Goal: Task Accomplishment & Management: Complete application form

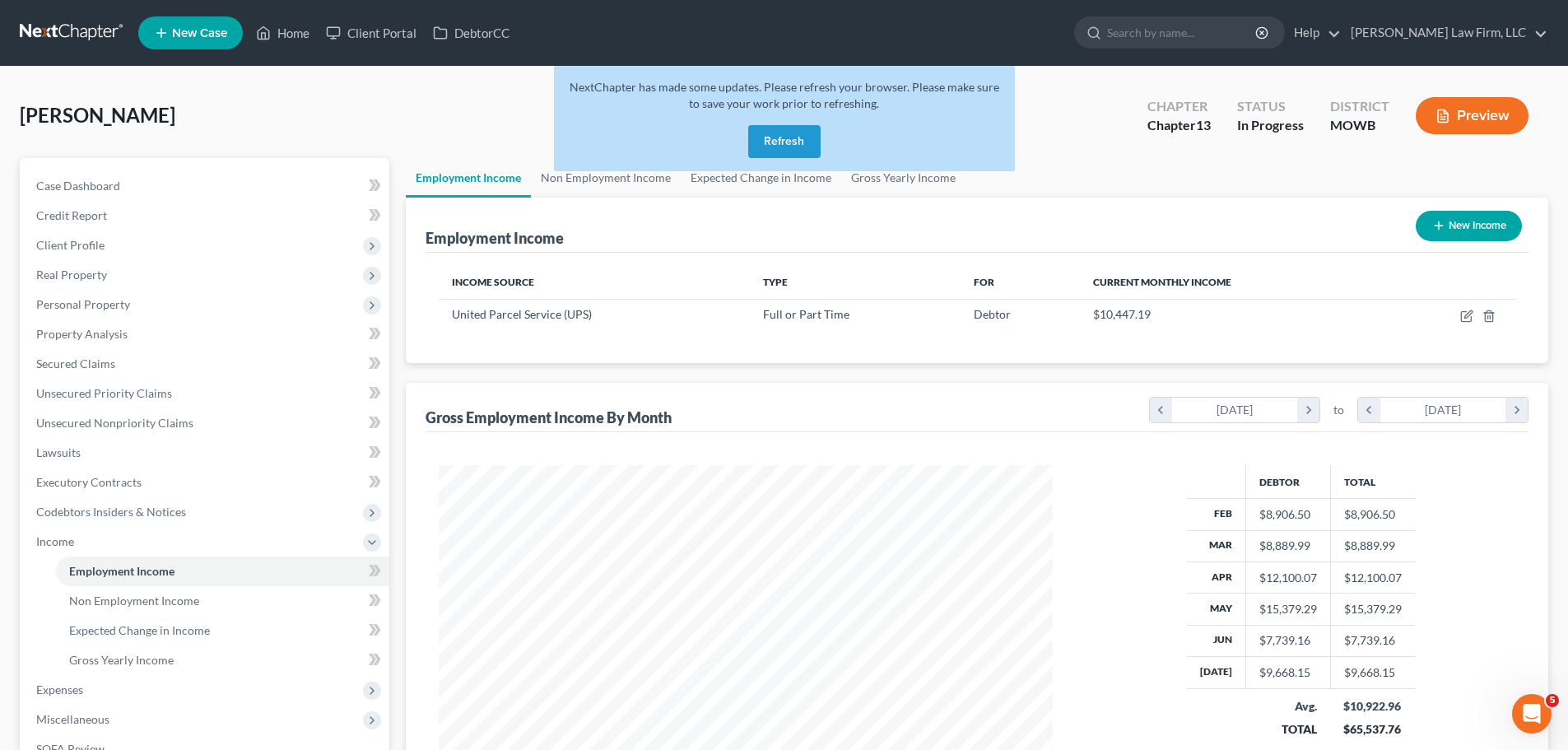
scroll to position [307, 647]
drag, startPoint x: 792, startPoint y: 145, endPoint x: 769, endPoint y: 145, distance: 23.0
click at [792, 145] on button "Refresh" at bounding box center [785, 141] width 73 height 33
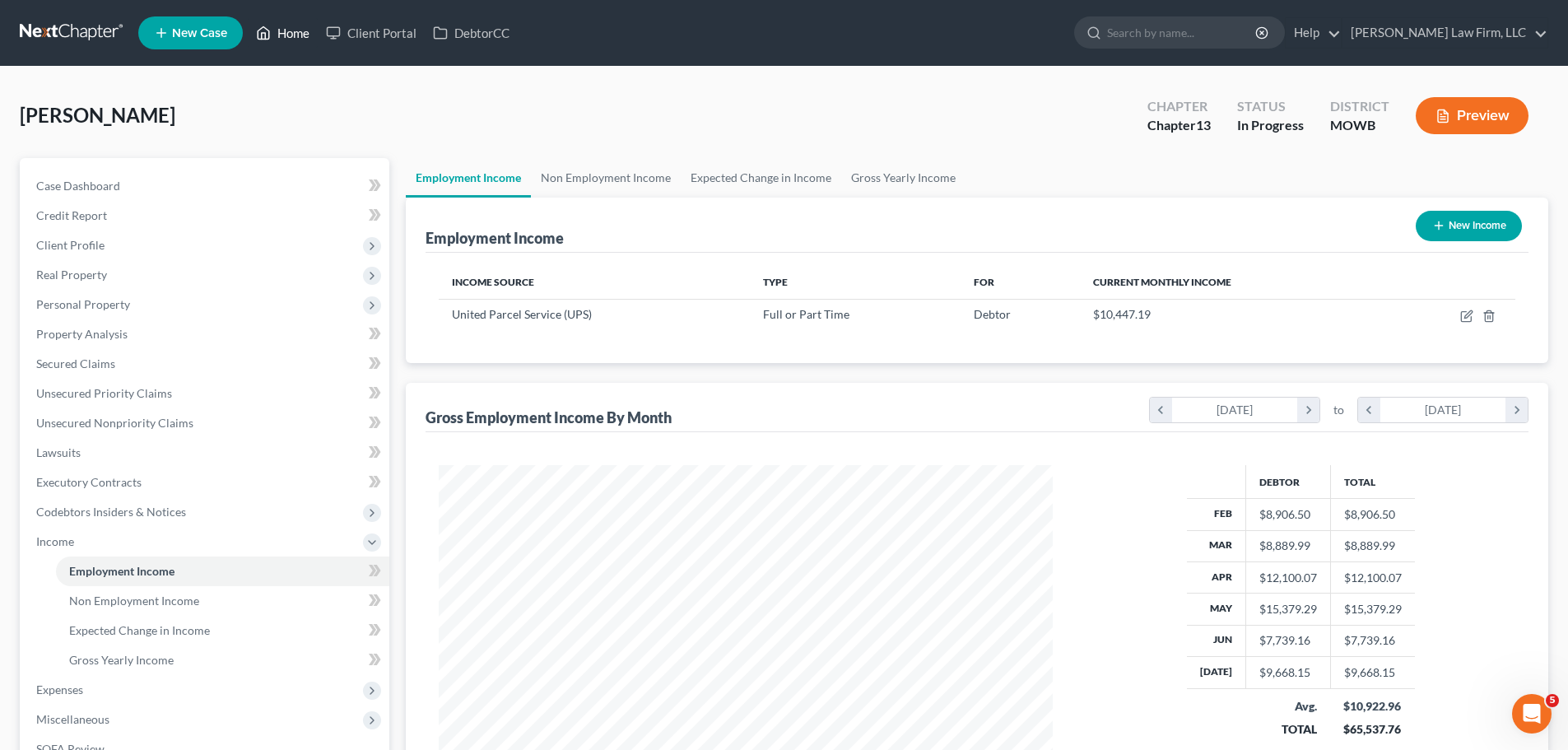
click at [285, 30] on link "Home" at bounding box center [283, 33] width 70 height 30
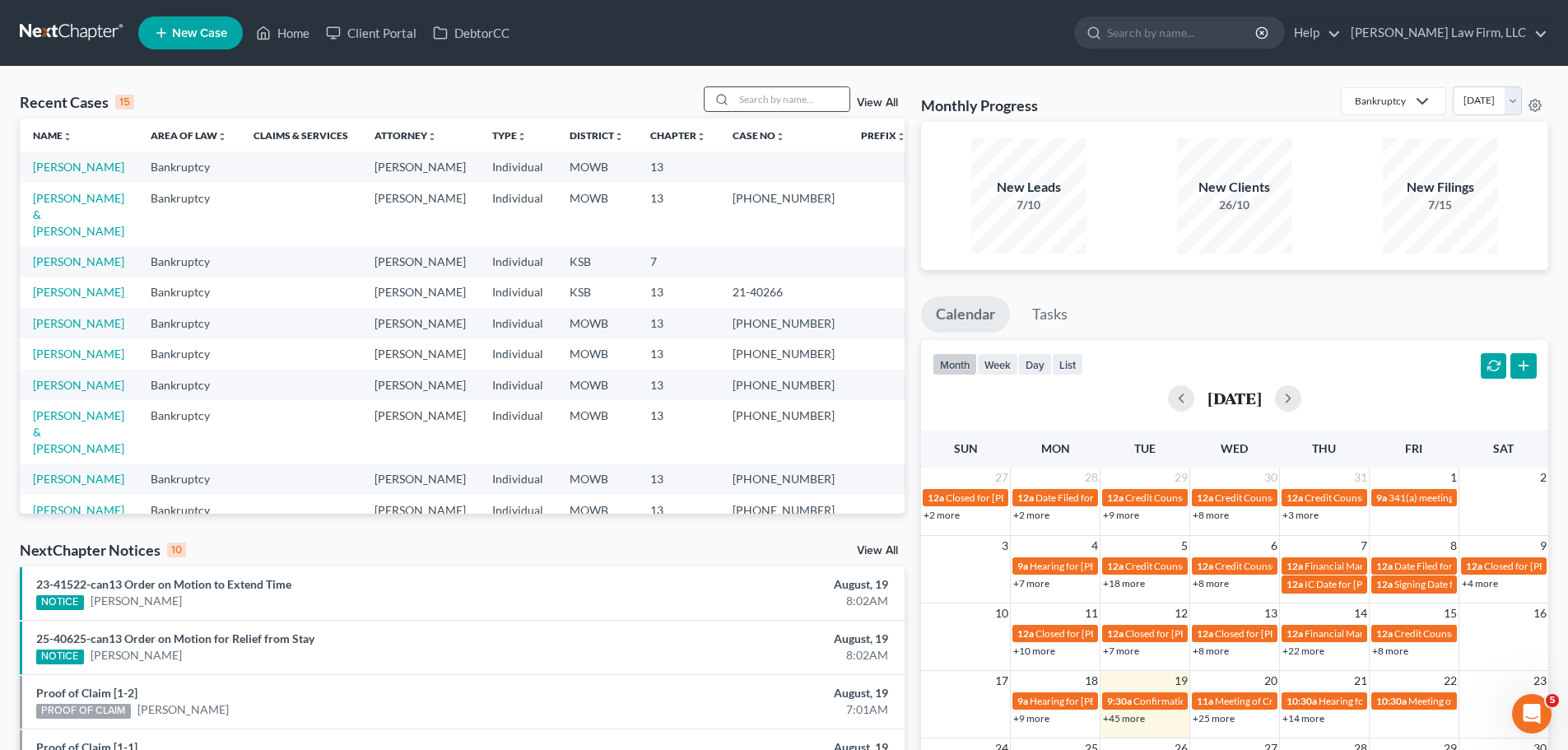
click at [763, 96] on input "search" at bounding box center [791, 100] width 115 height 24
type input "lenhart"
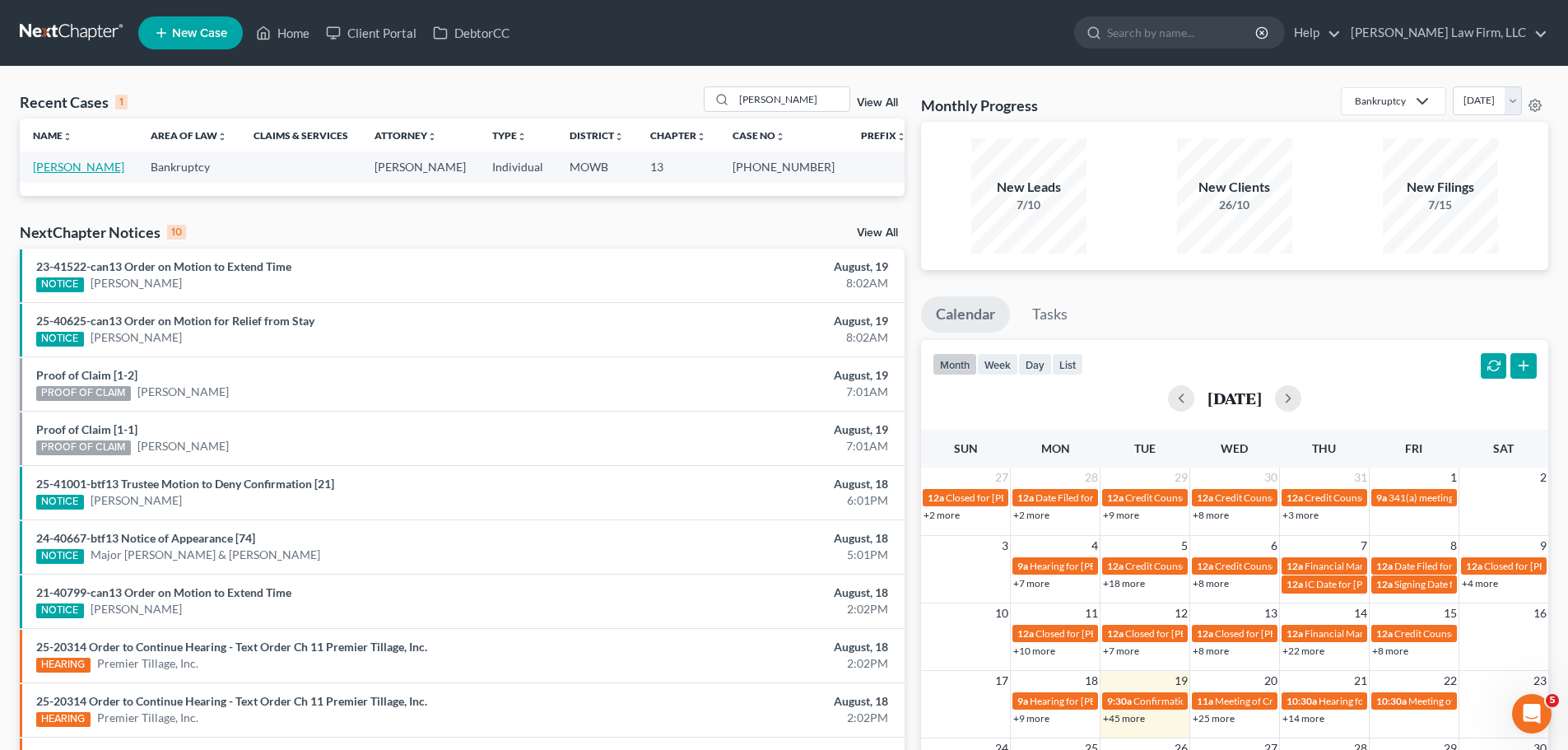
click at [95, 162] on link "Lenhart, Suzanne" at bounding box center [78, 166] width 91 height 14
select select "4"
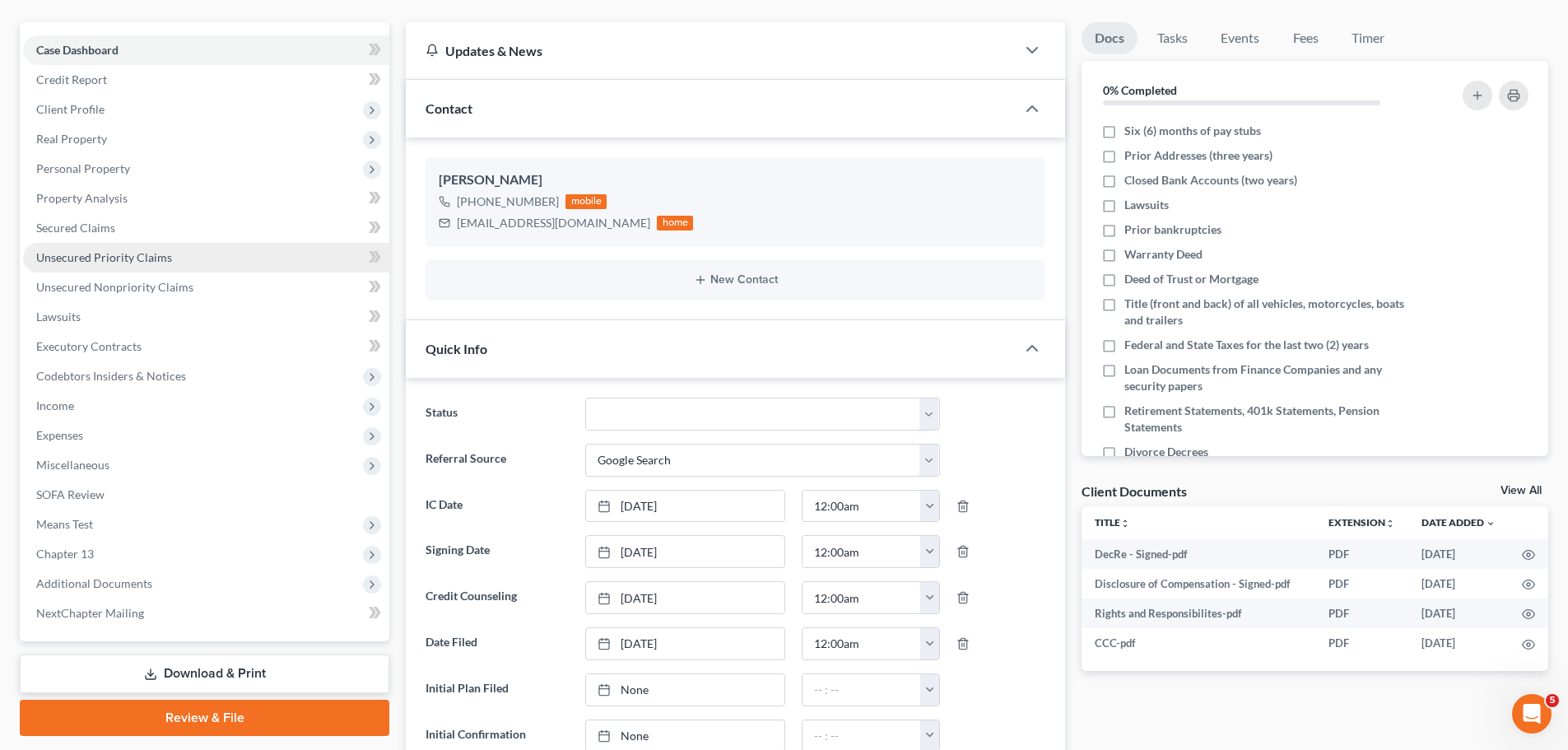
scroll to position [164, 0]
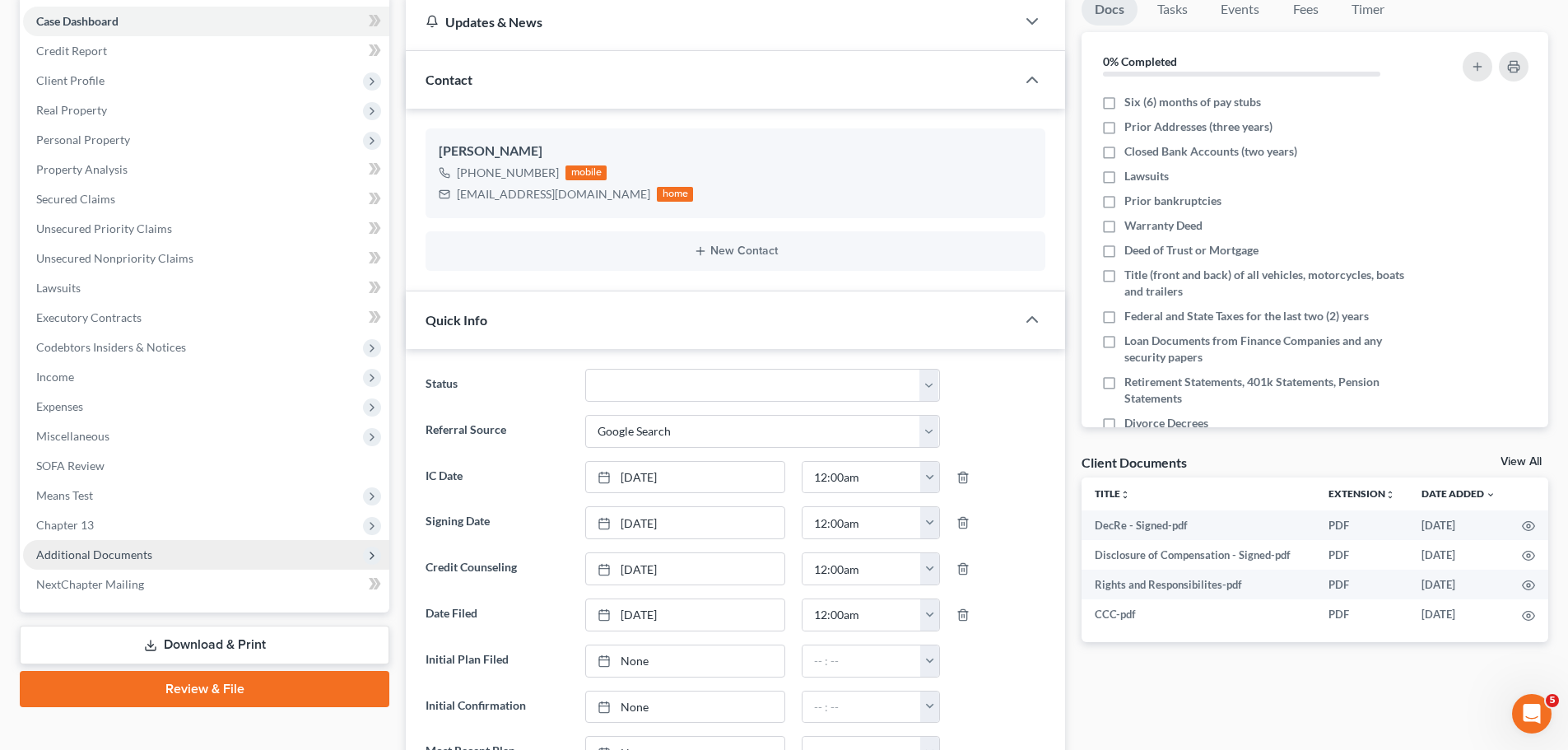
click at [170, 549] on span "Additional Documents" at bounding box center [206, 555] width 367 height 30
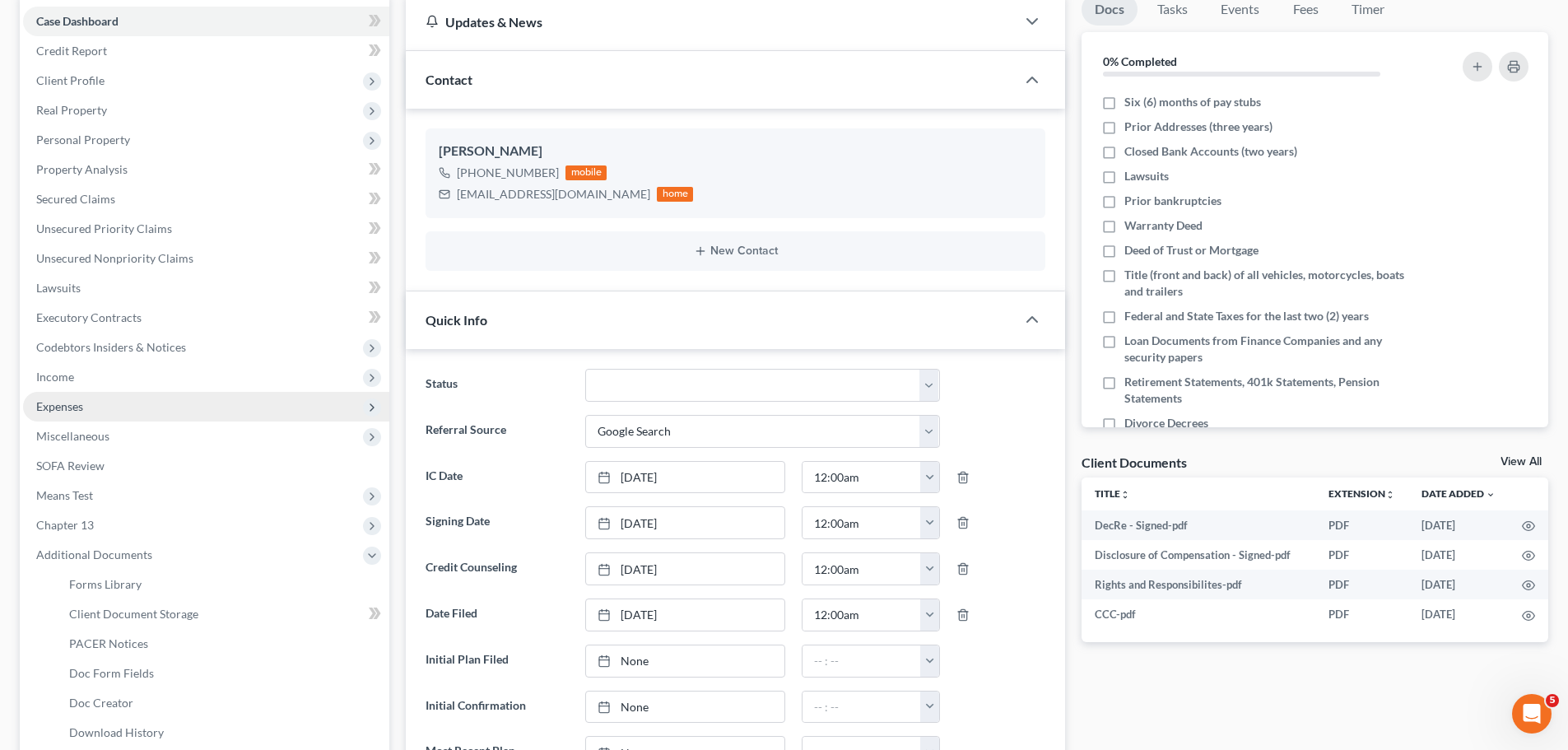
click at [146, 396] on span "Expenses" at bounding box center [206, 407] width 367 height 30
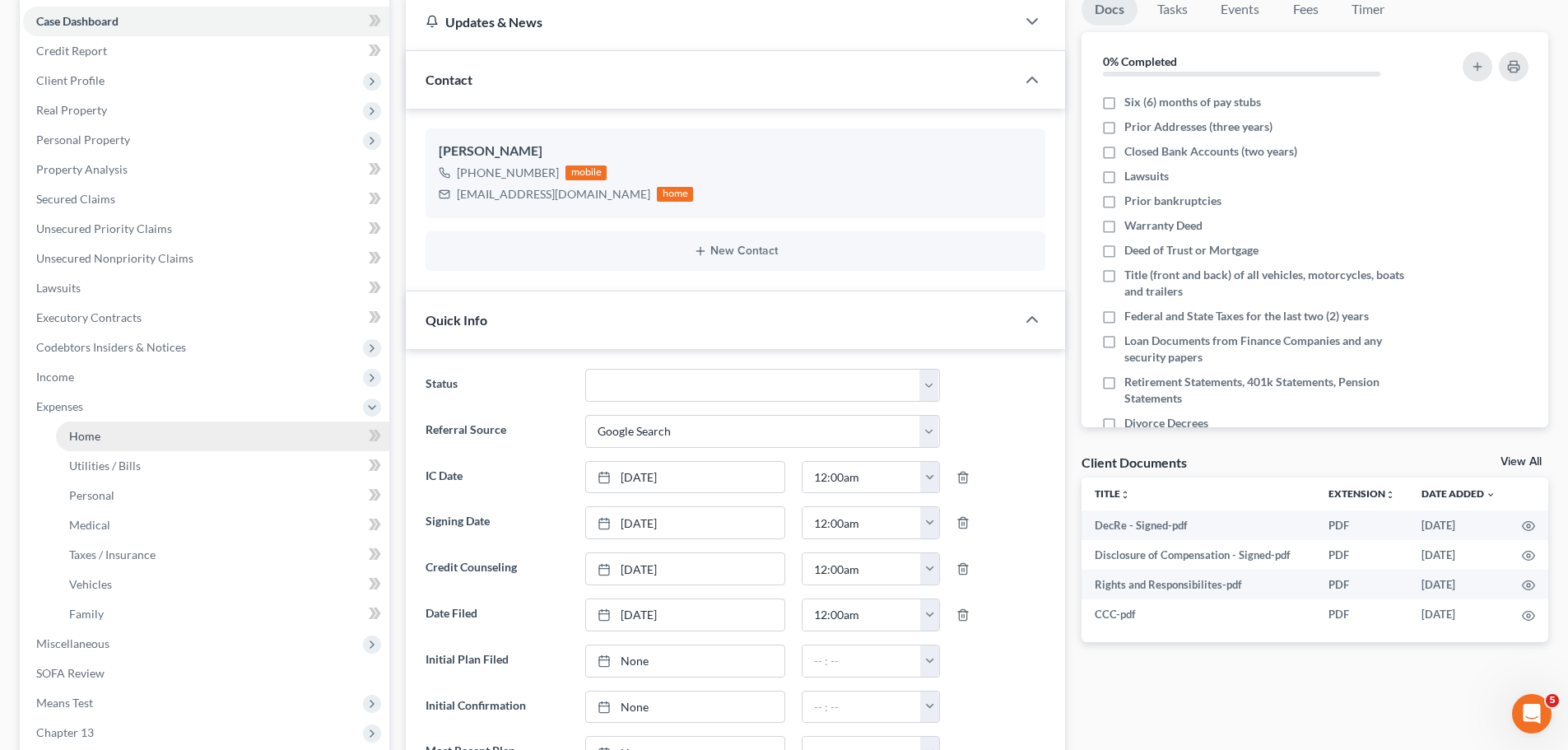
click at [155, 438] on link "Home" at bounding box center [222, 437] width 333 height 30
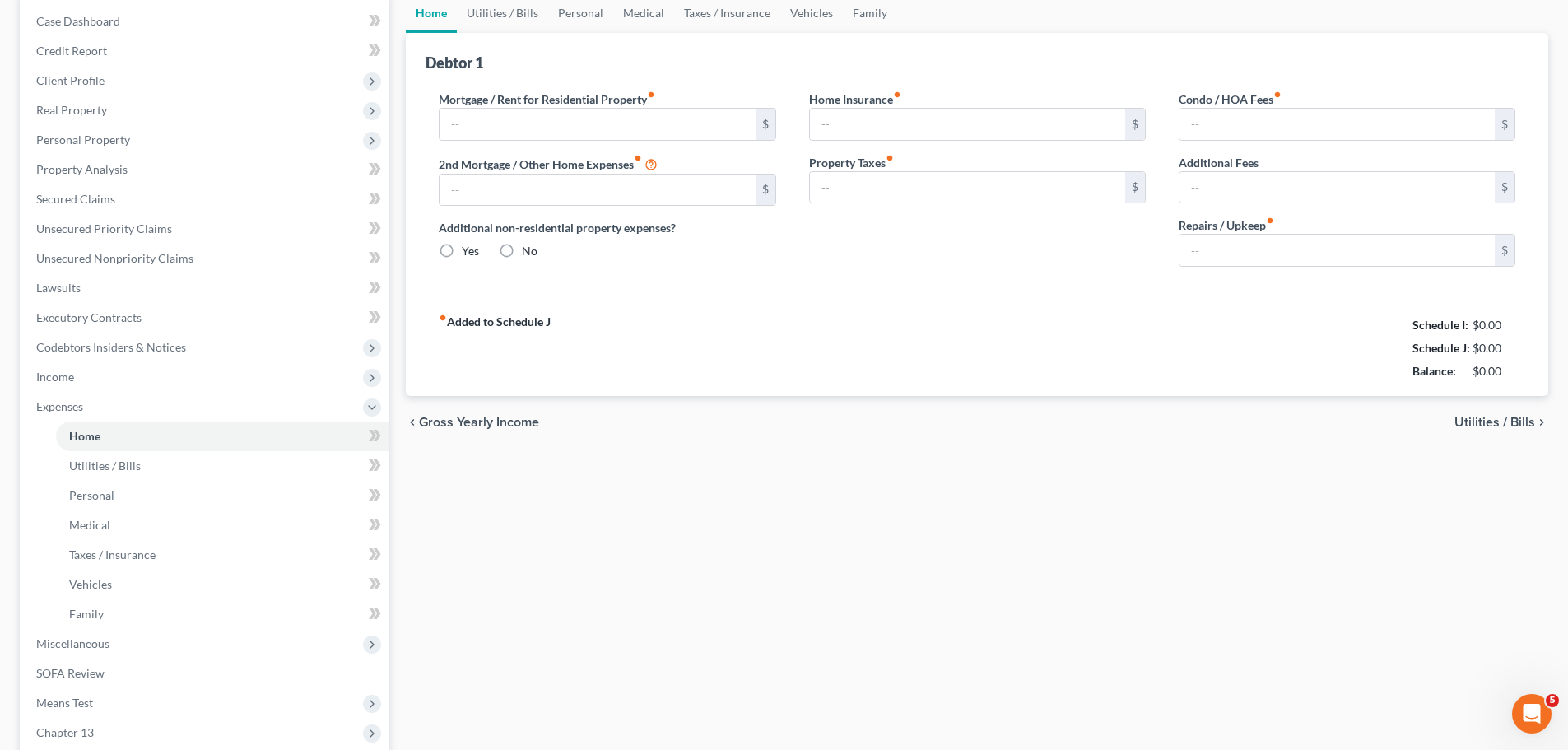
type input "0.00"
radio input "true"
type input "0.00"
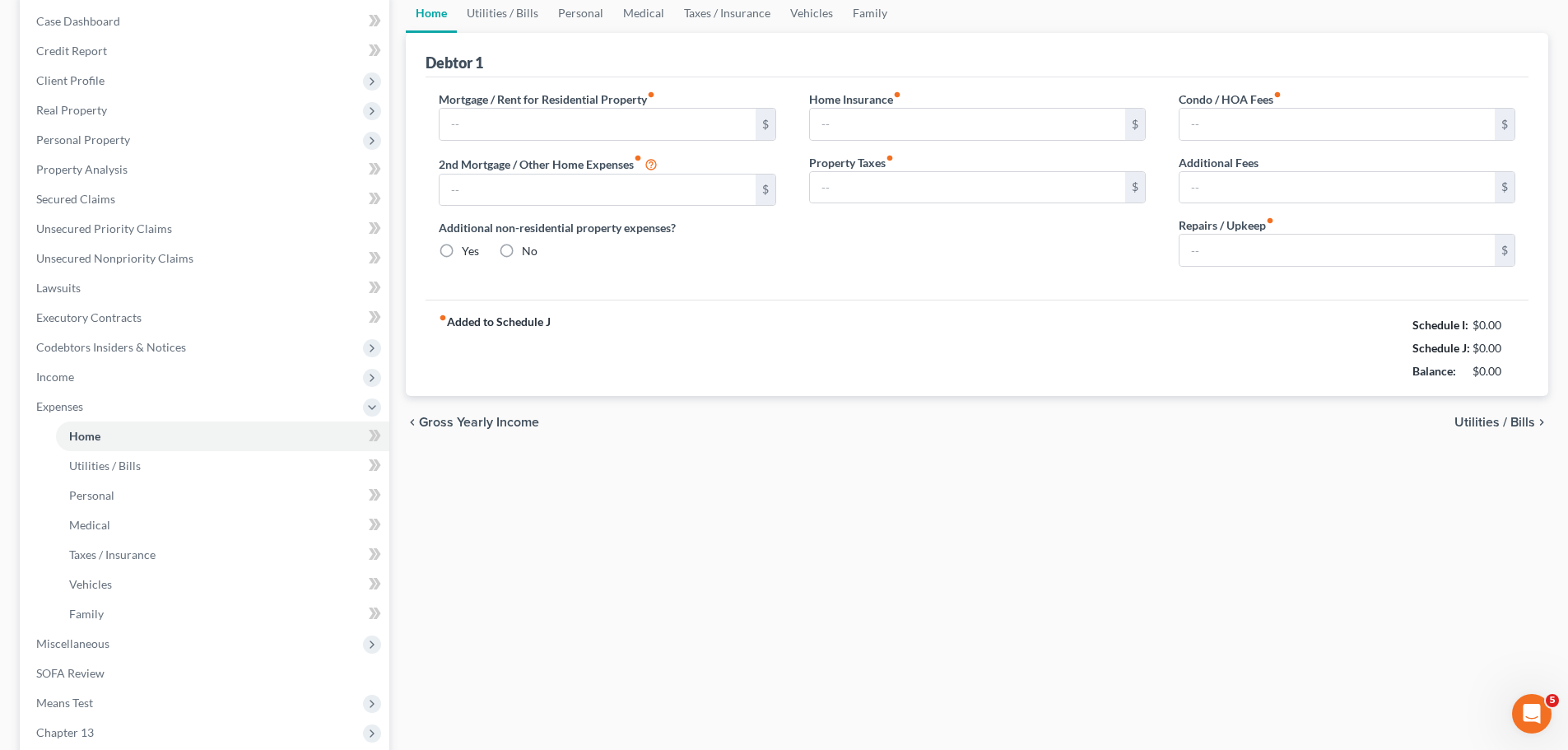
type input "0.00"
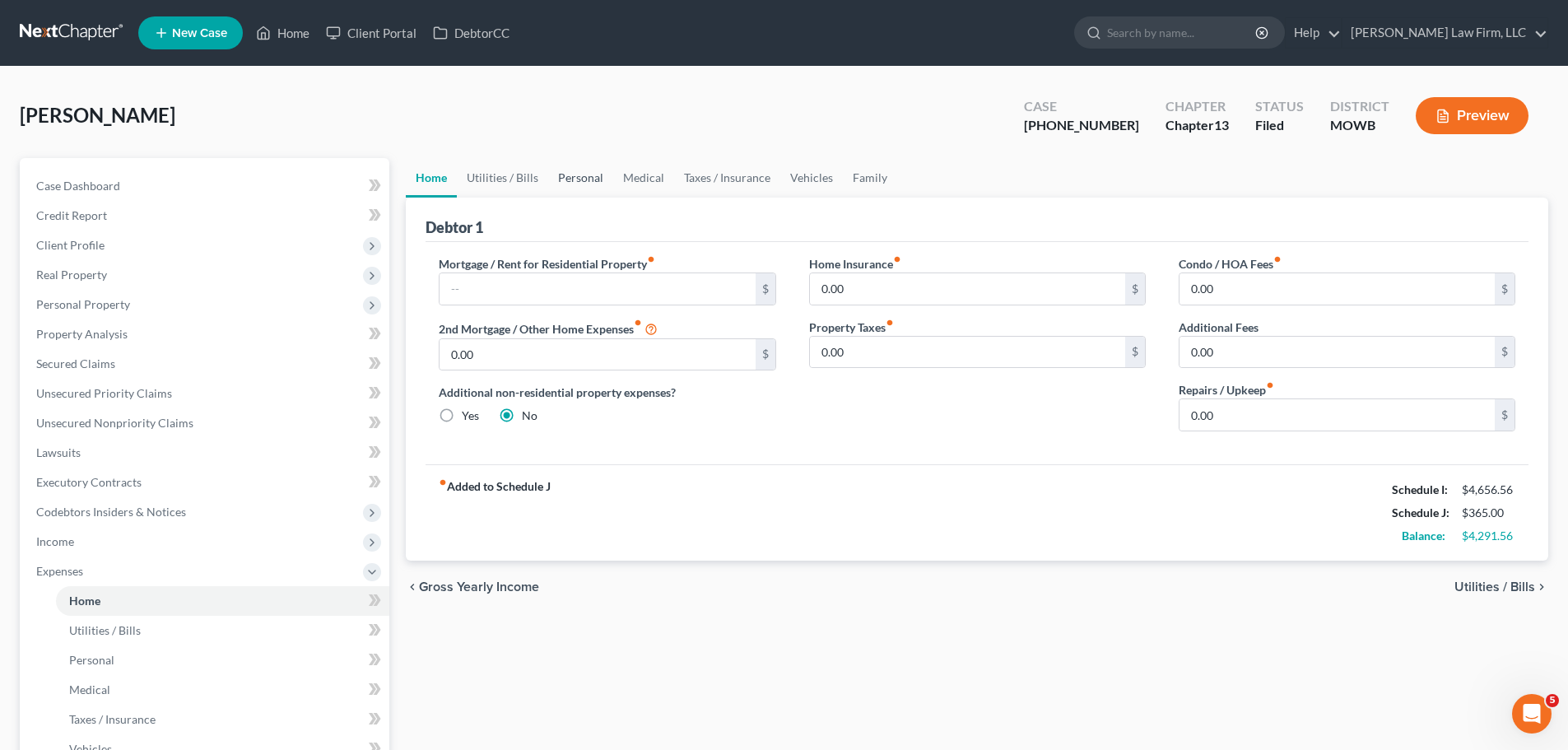
click at [591, 178] on link "Personal" at bounding box center [581, 177] width 65 height 39
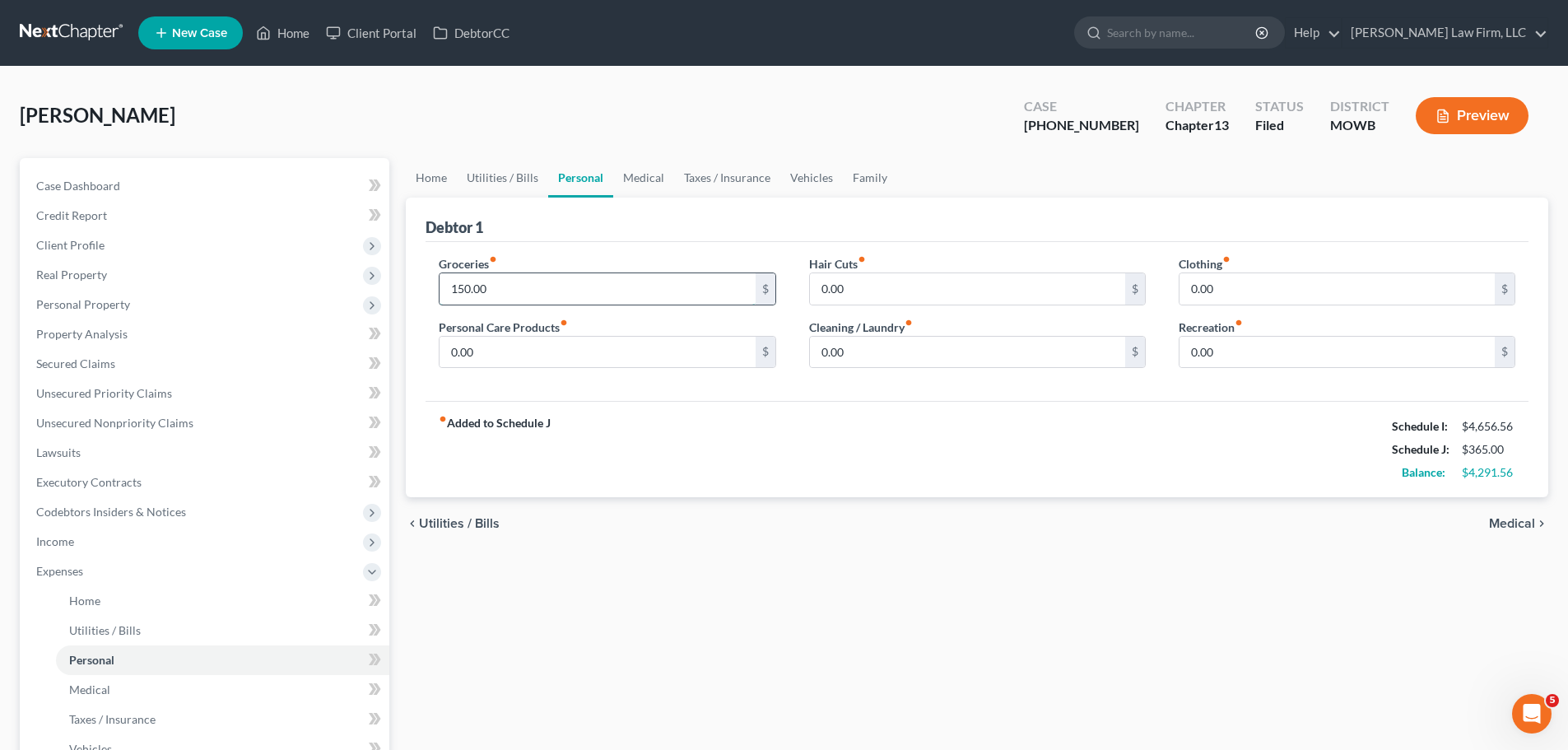
click at [553, 292] on input "150.00" at bounding box center [597, 289] width 315 height 32
type input "300"
click at [1290, 304] on div "0.00 $" at bounding box center [1347, 288] width 337 height 33
click at [1293, 290] on input "0.00" at bounding box center [1337, 289] width 315 height 32
type input "40"
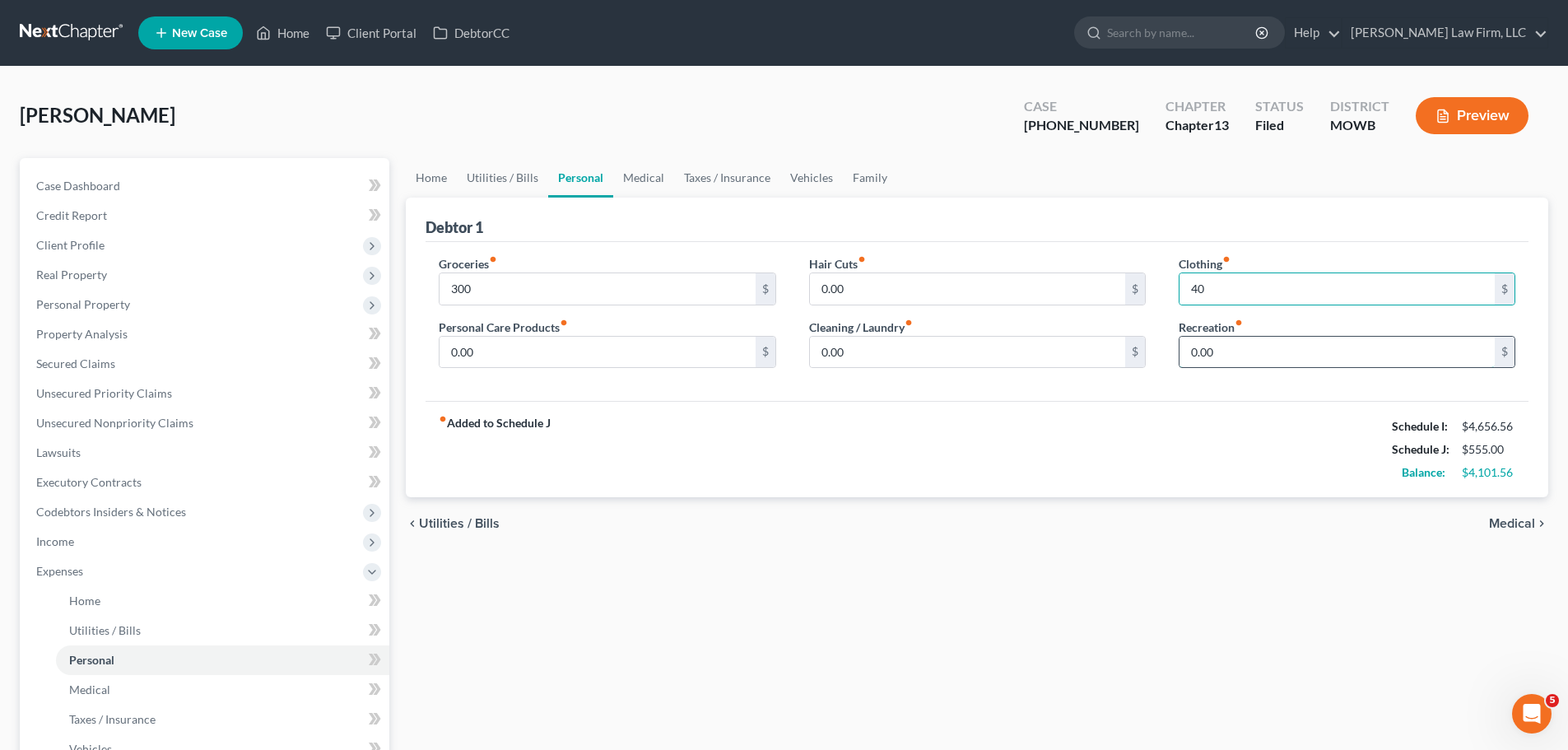
click at [1246, 353] on input "0.00" at bounding box center [1337, 353] width 315 height 32
type input "40"
click at [1071, 345] on input "0.00" at bounding box center [968, 353] width 315 height 32
type input "40"
click at [653, 173] on link "Medical" at bounding box center [643, 177] width 61 height 39
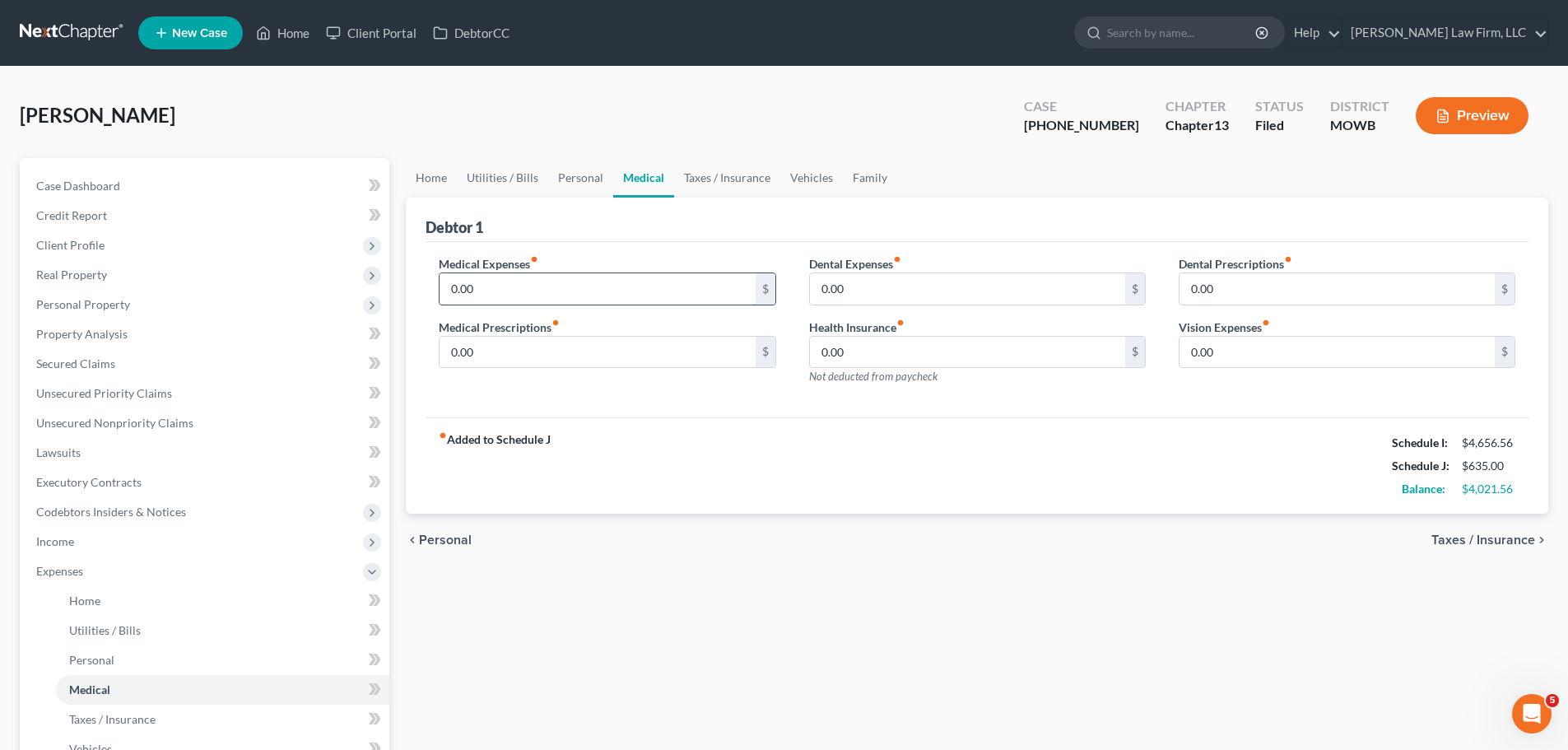
click at [569, 290] on input "0.00" at bounding box center [597, 289] width 315 height 32
type input "65"
click at [722, 158] on link "Taxes / Insurance" at bounding box center [727, 177] width 106 height 39
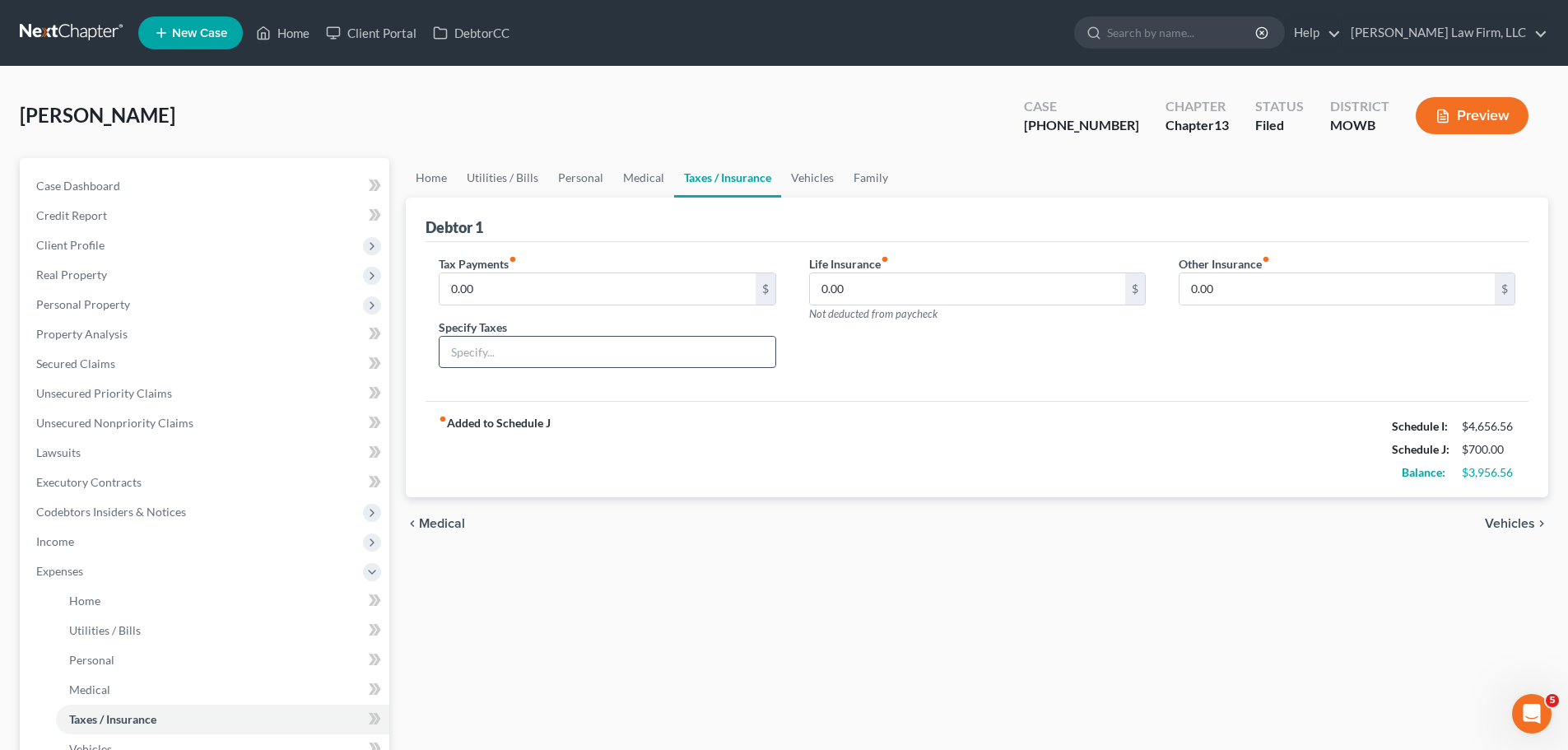
click at [535, 345] on input "text" at bounding box center [607, 353] width 335 height 32
click at [114, 359] on span "Secured Claims" at bounding box center [76, 363] width 79 height 14
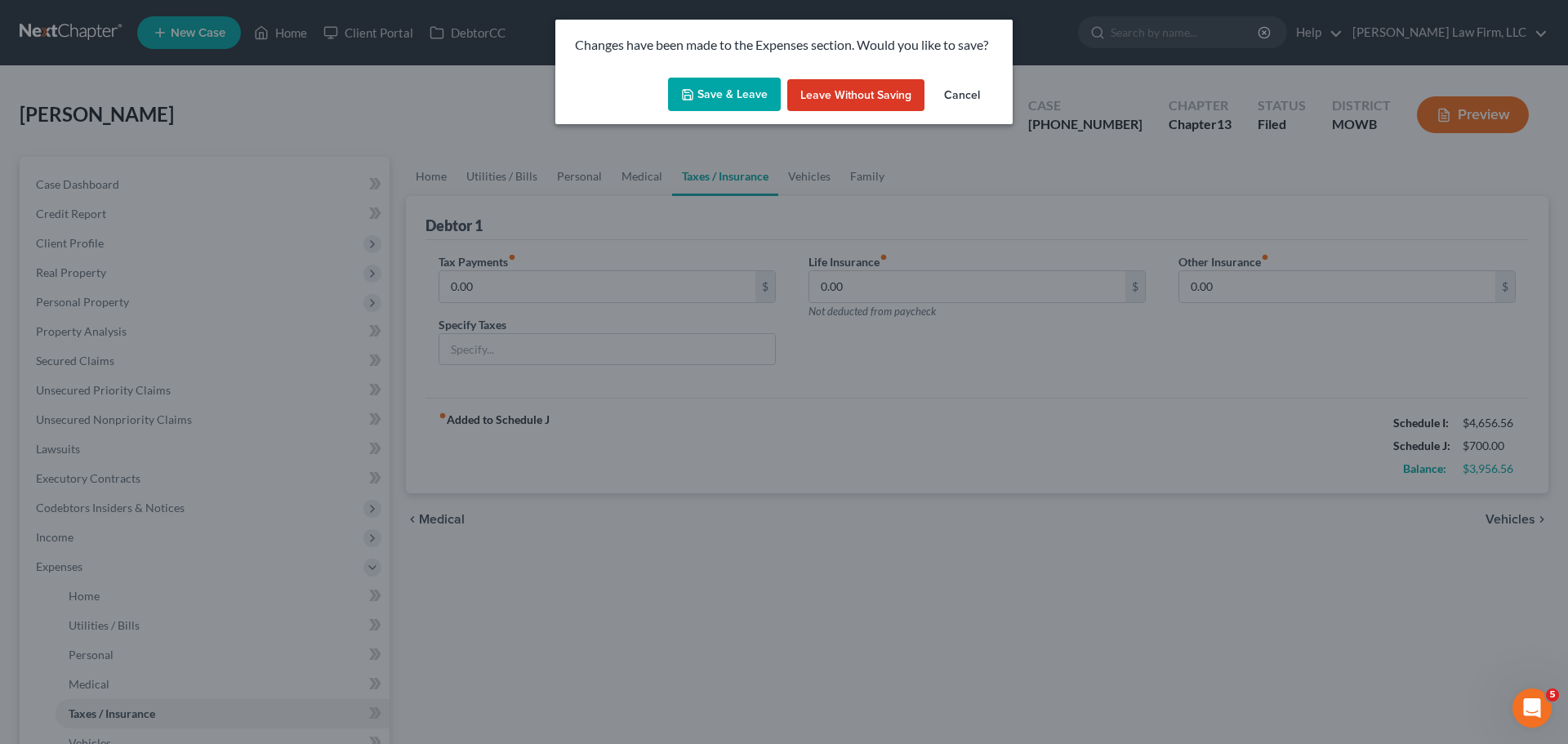
click at [725, 100] on button "Save & Leave" at bounding box center [725, 94] width 113 height 34
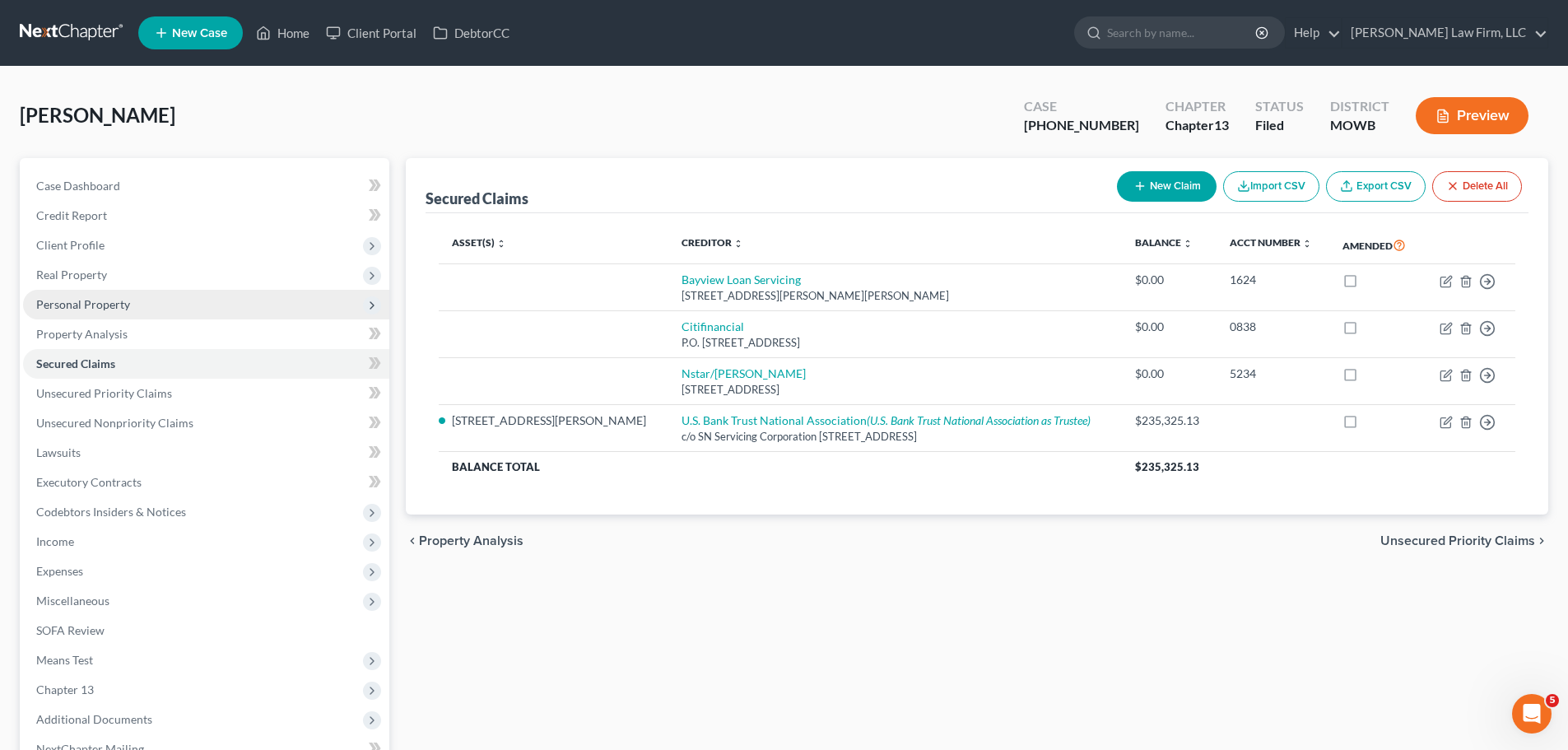
click at [99, 305] on span "Personal Property" at bounding box center [83, 303] width 94 height 14
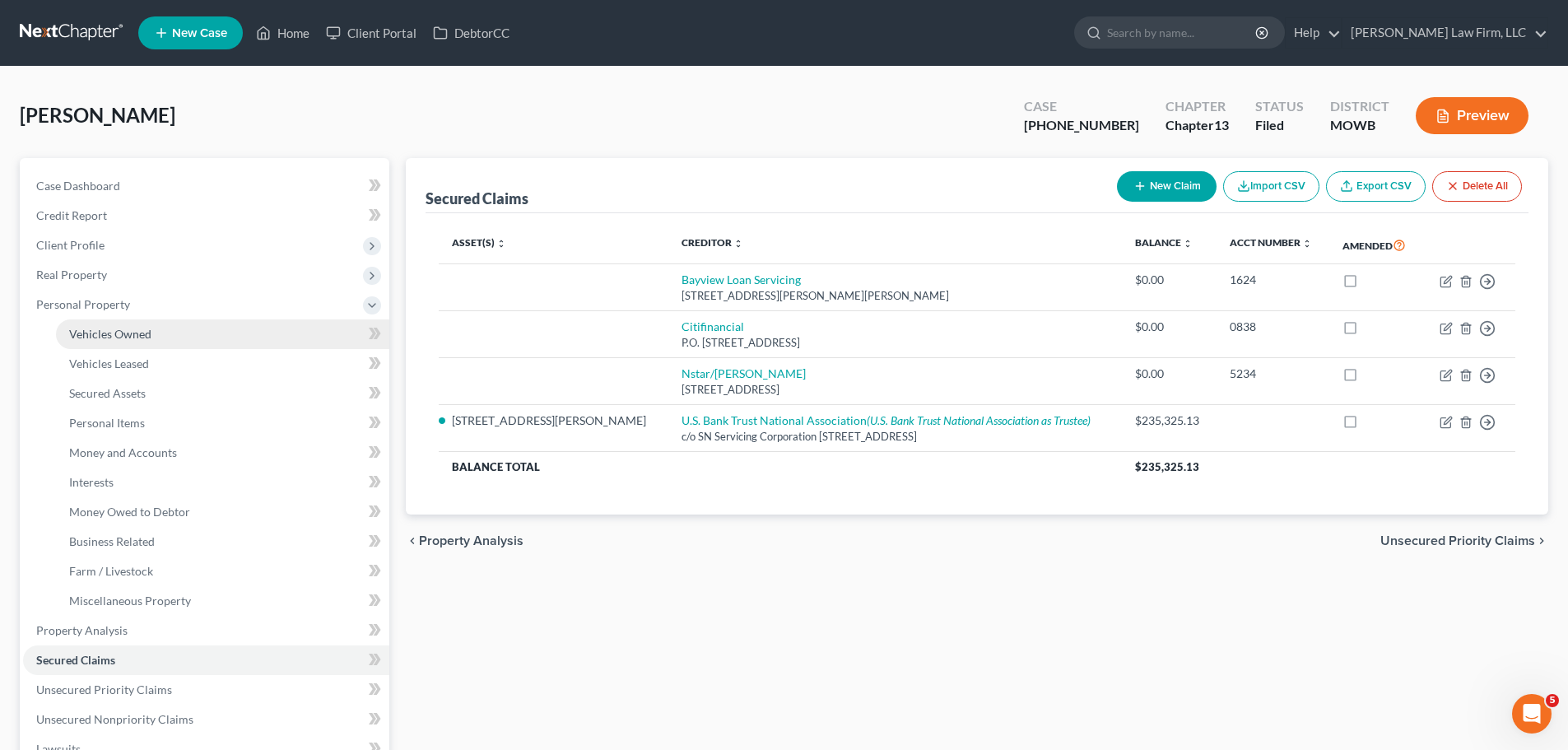
click at [149, 339] on span "Vehicles Owned" at bounding box center [110, 333] width 82 height 14
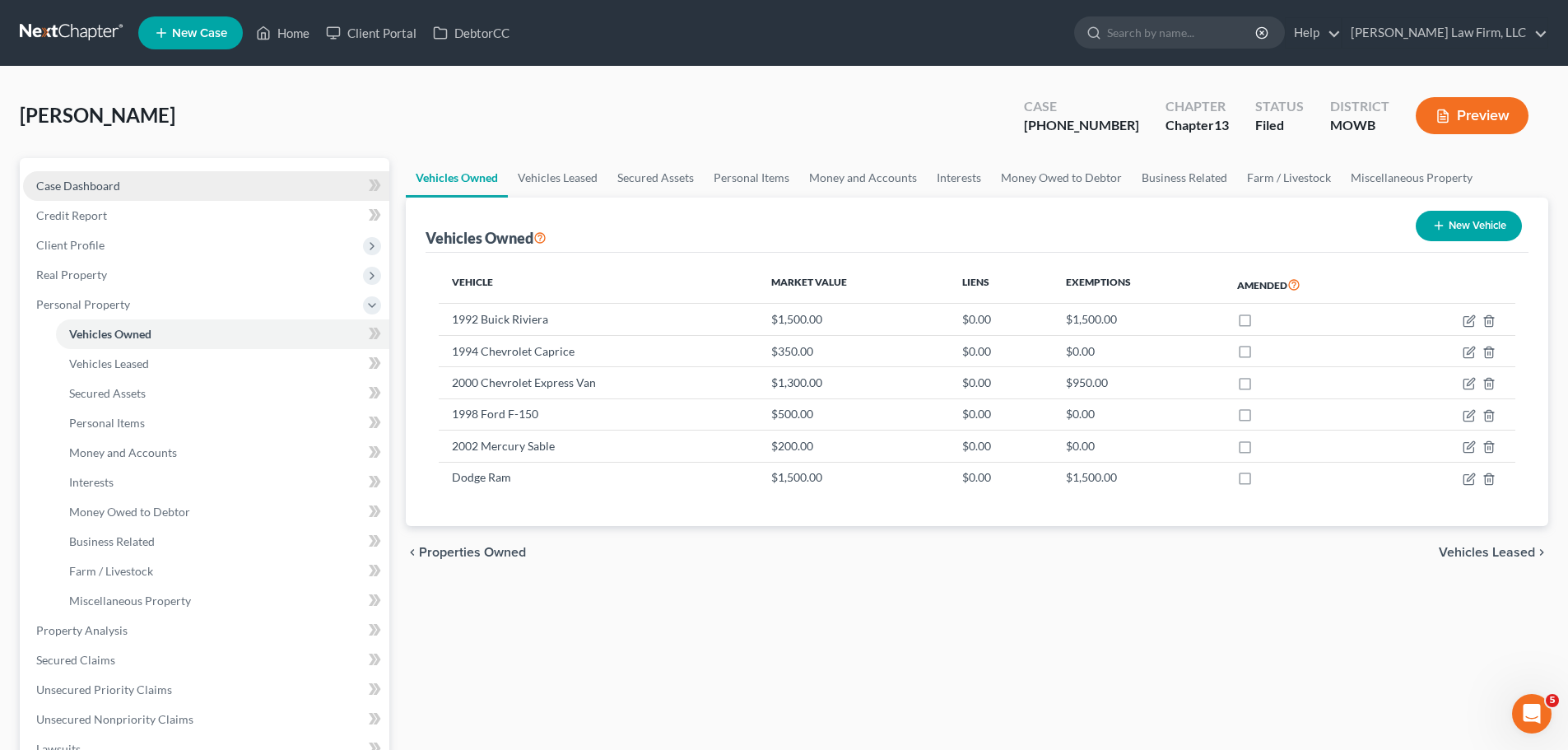
click at [112, 184] on span "Case Dashboard" at bounding box center [78, 185] width 84 height 14
select select "3"
select select "4"
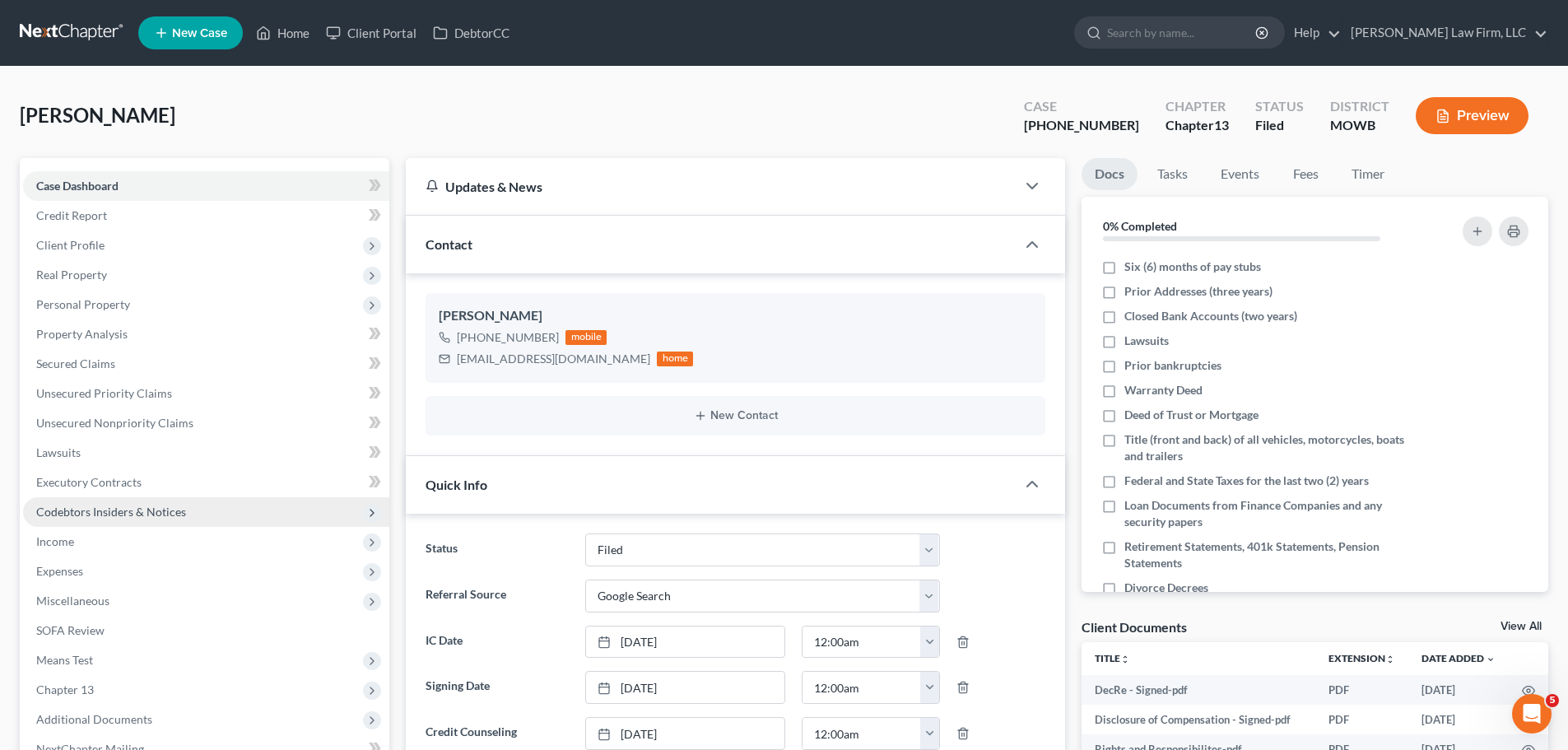
scroll to position [99, 0]
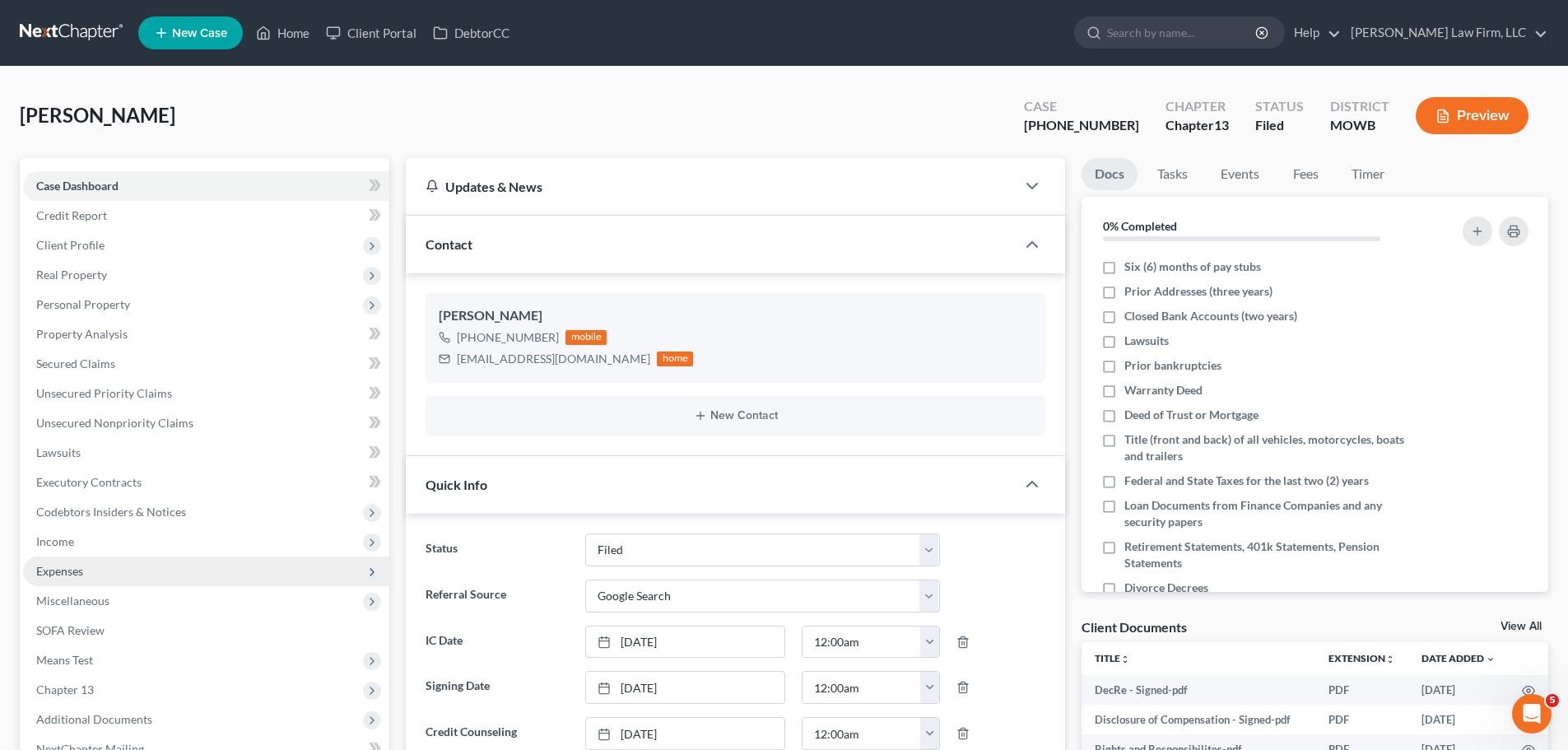
click at [102, 579] on span "Expenses" at bounding box center [206, 571] width 367 height 30
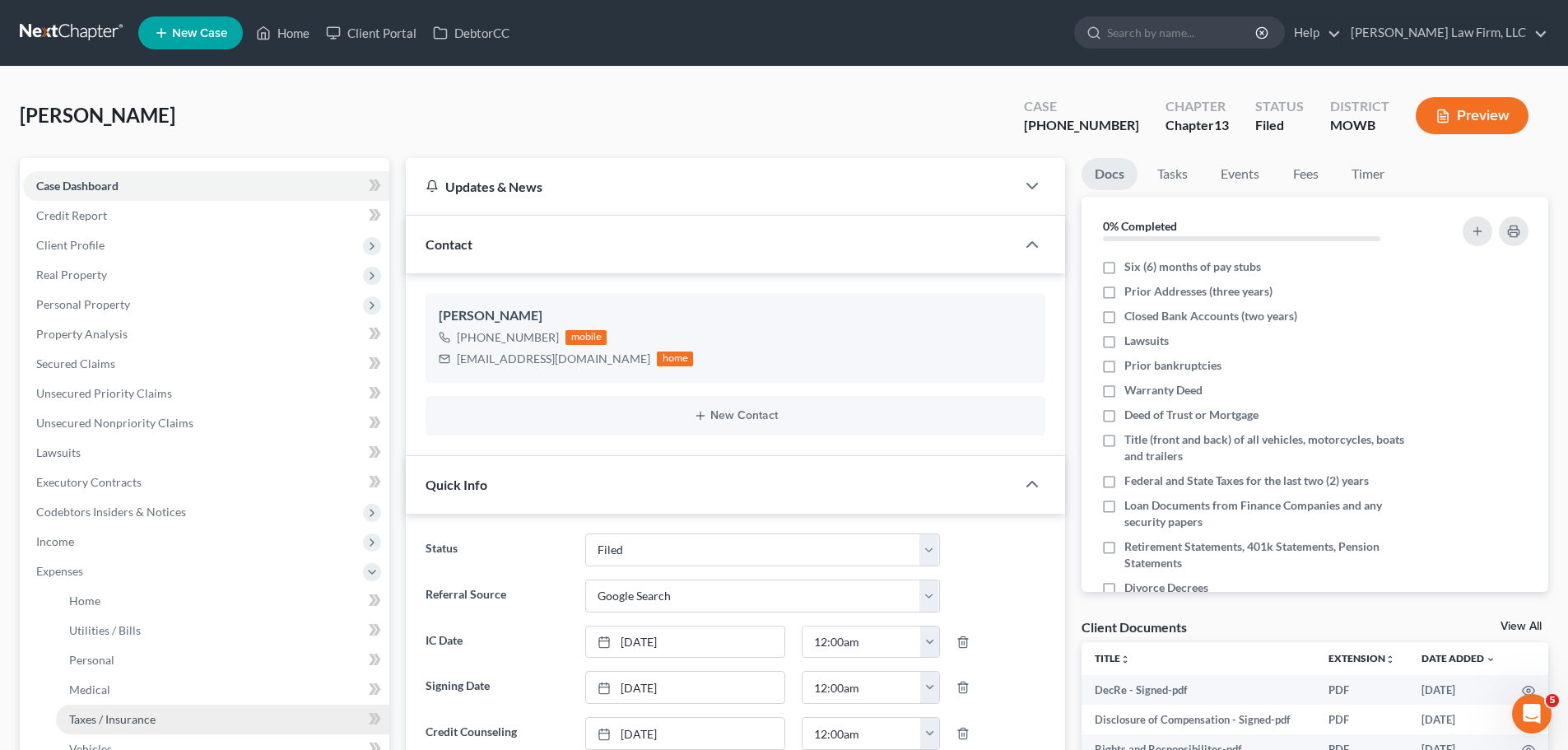
click at [133, 712] on span "Taxes / Insurance" at bounding box center [112, 718] width 87 height 14
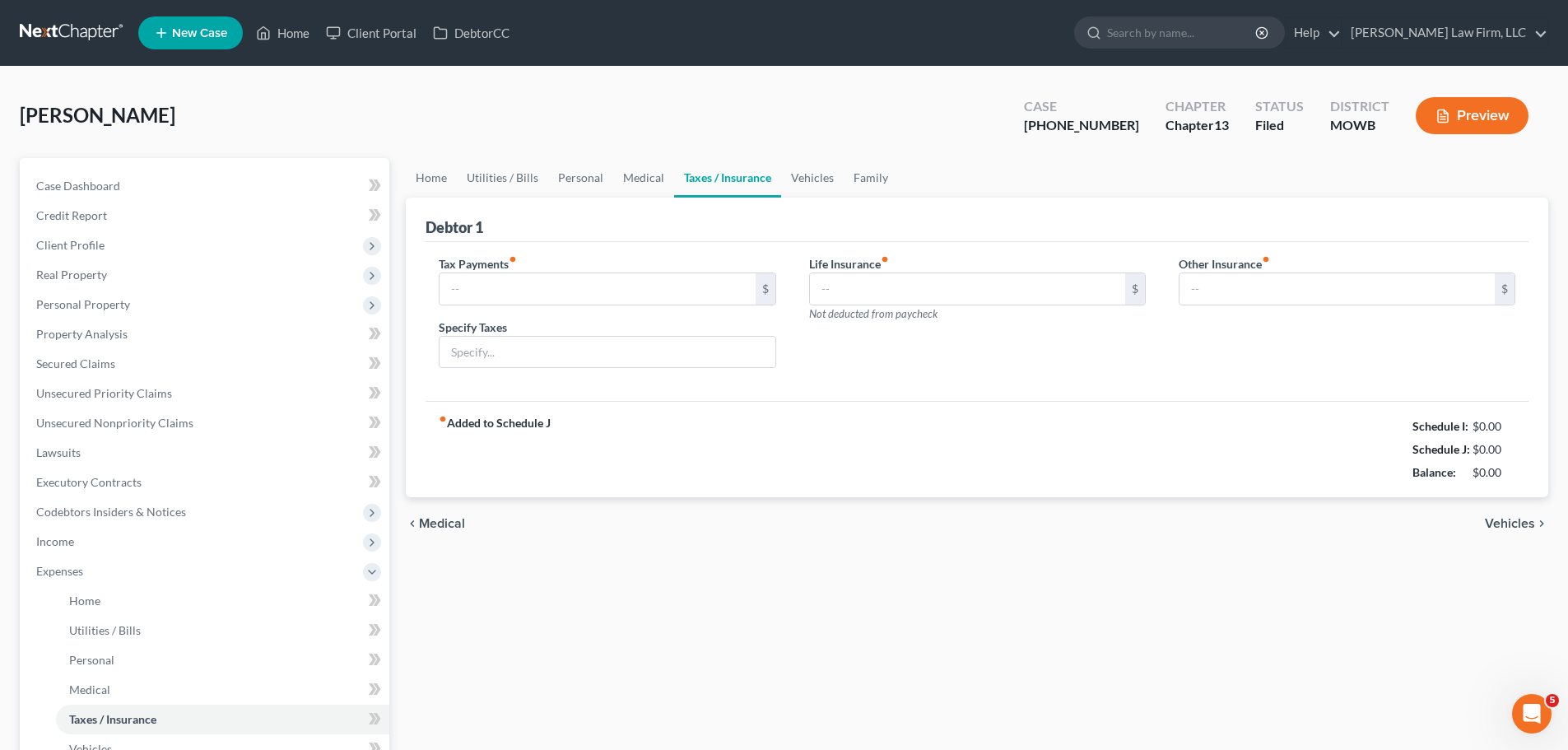
type input "0.00"
click at [526, 283] on input "0.00" at bounding box center [597, 289] width 315 height 32
type input "45"
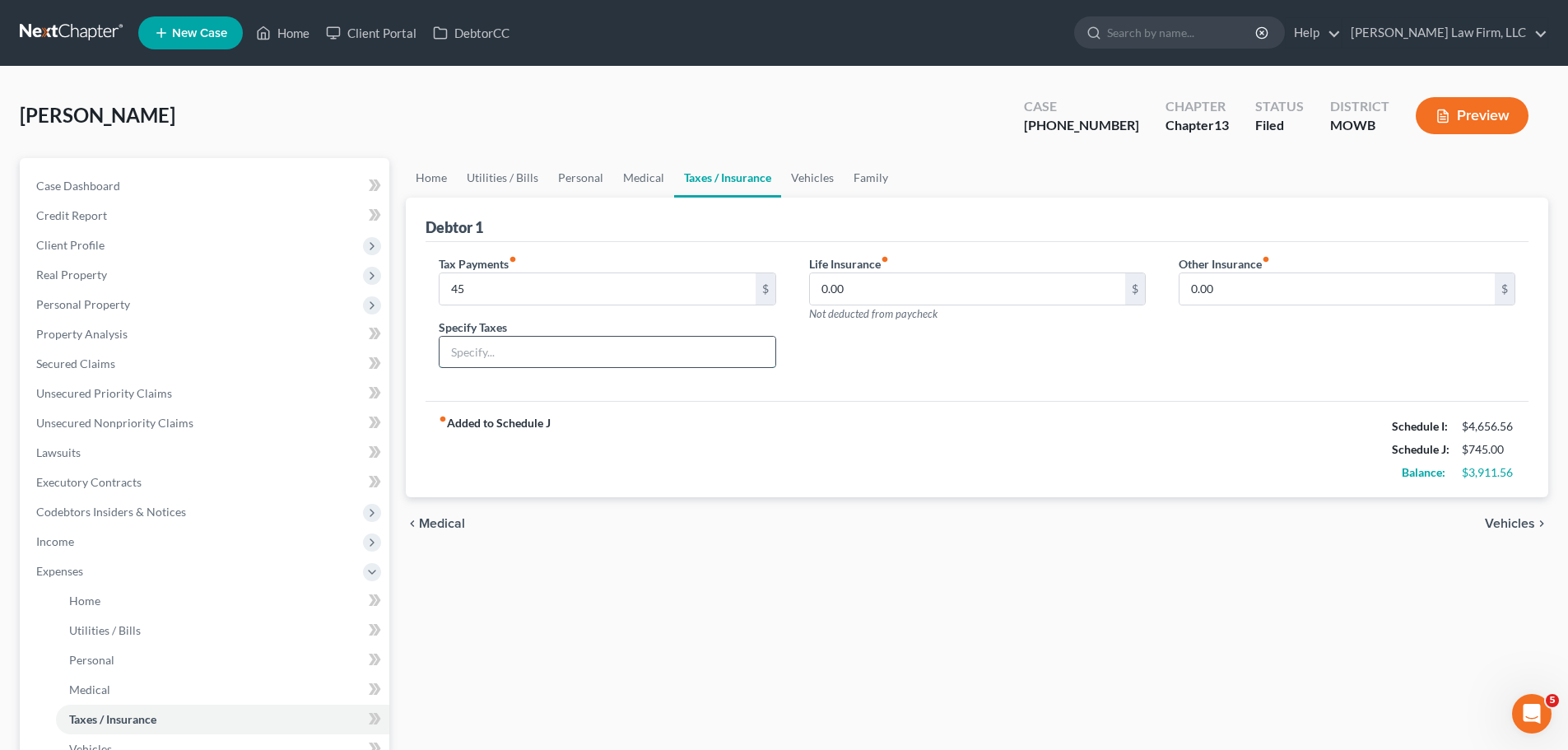
click at [470, 345] on input "text" at bounding box center [607, 353] width 335 height 32
type input "Personal property taxes"
click at [820, 172] on link "Vehicles" at bounding box center [812, 177] width 63 height 39
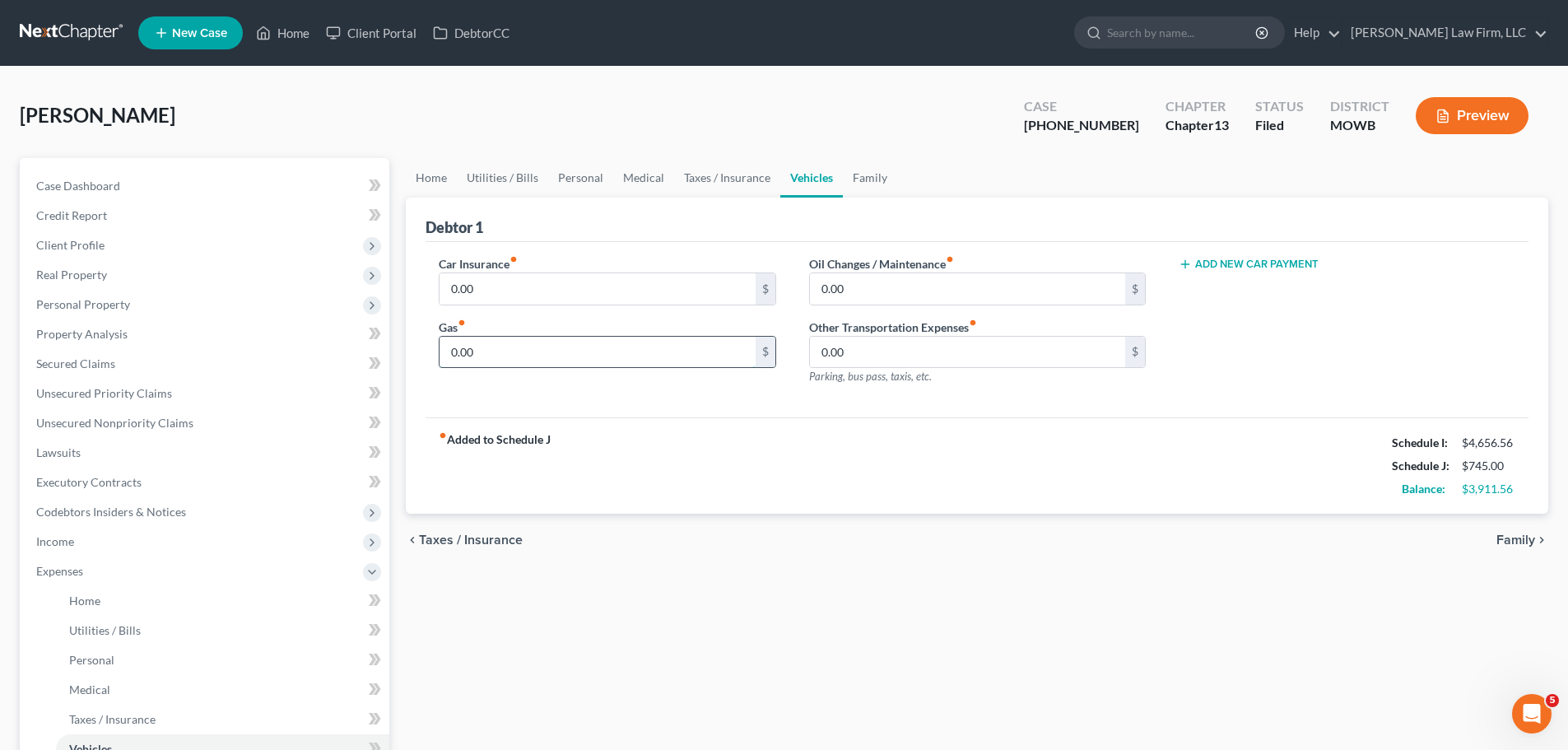
click at [486, 367] on input "0.00" at bounding box center [597, 353] width 315 height 32
type input "150"
click at [868, 285] on input "0.00" at bounding box center [968, 289] width 315 height 32
type input "90"
click at [851, 177] on link "Family" at bounding box center [870, 177] width 54 height 39
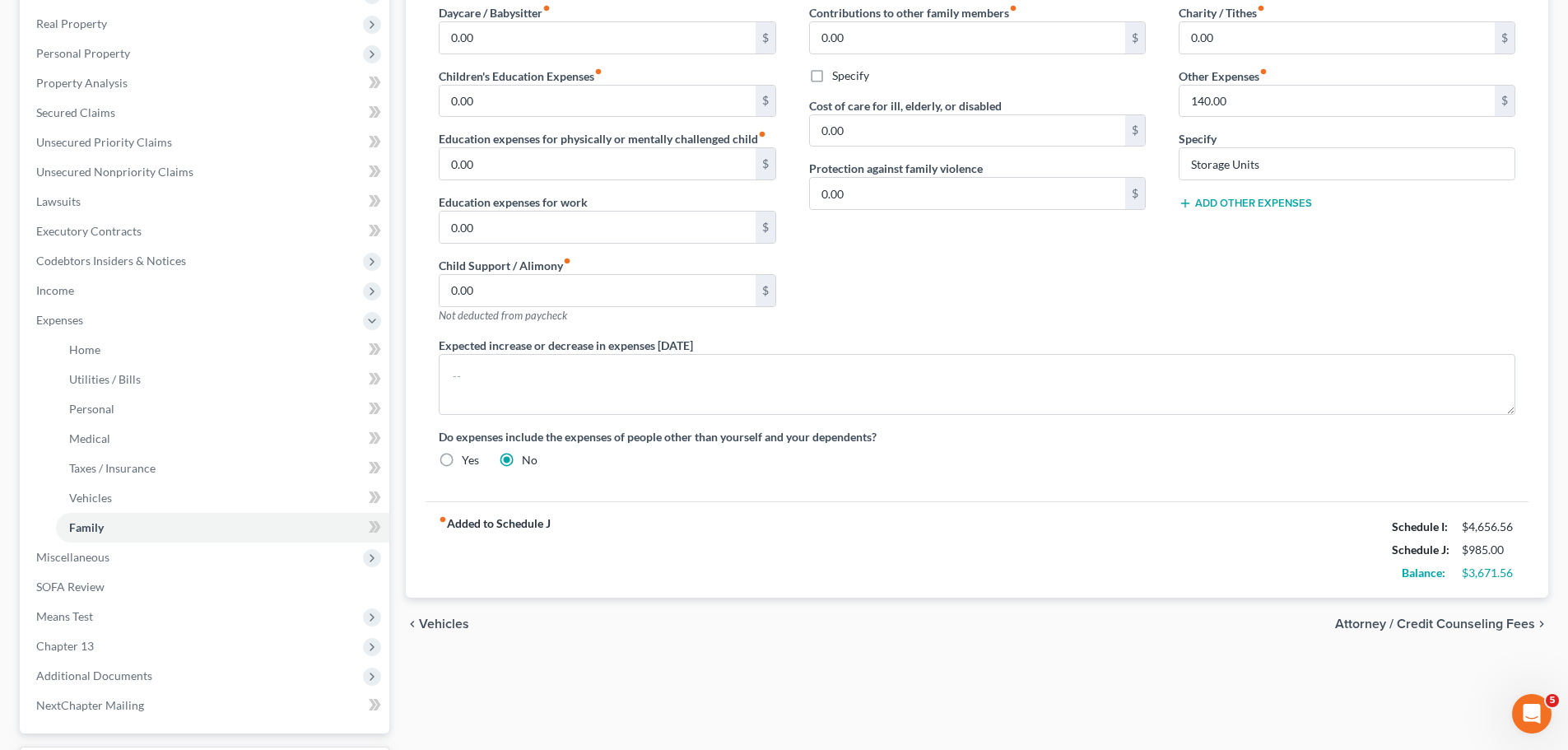
scroll to position [329, 0]
